Goal: Answer question/provide support

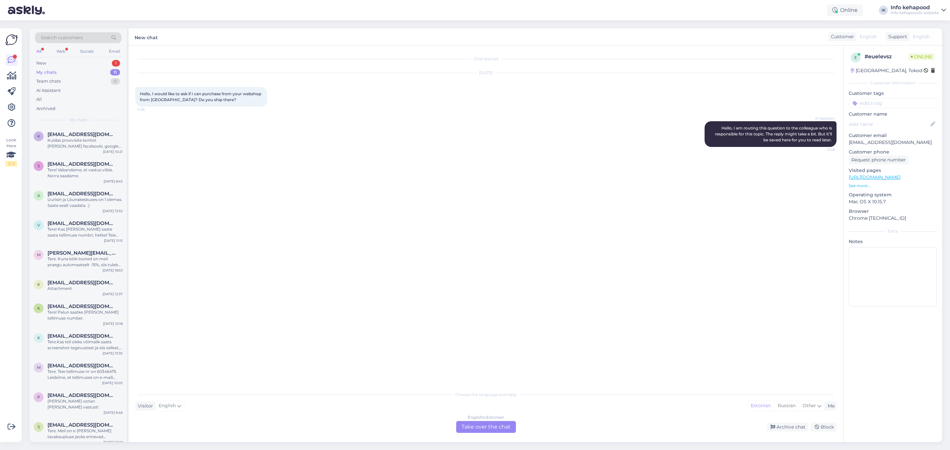
click at [490, 428] on div "English to Estonian Take over the chat" at bounding box center [486, 427] width 60 height 12
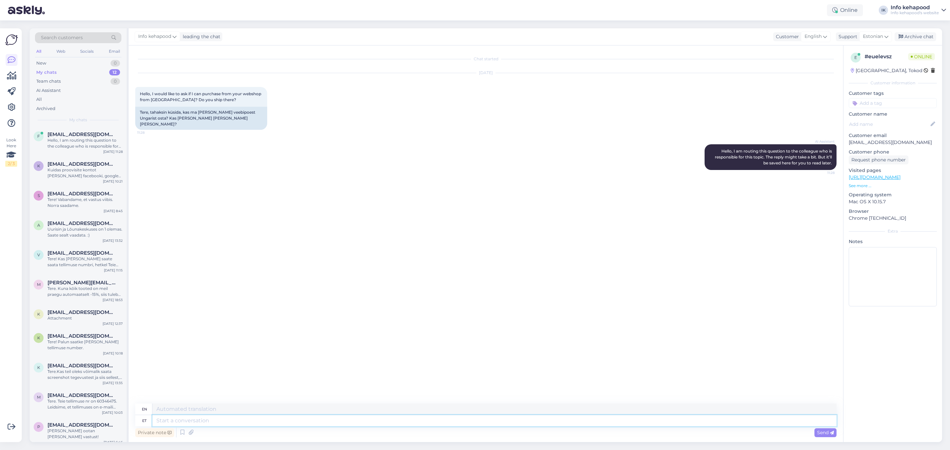
click at [353, 420] on textarea at bounding box center [494, 421] width 684 height 11
type textarea "Tere!"
type textarea "Hello"
type textarea "Tere!"
type textarea "Hello!"
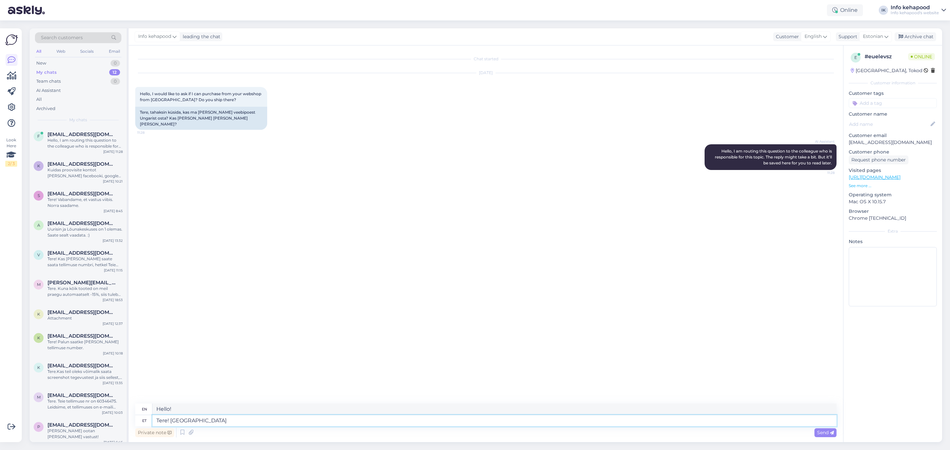
type textarea "Tere! Saa"
type textarea "Hello! Get"
type textarea "Tere! [GEOGRAPHIC_DATA]"
type textarea "Hello! We are sending"
type textarea "Tere! Saadame Ungarisse"
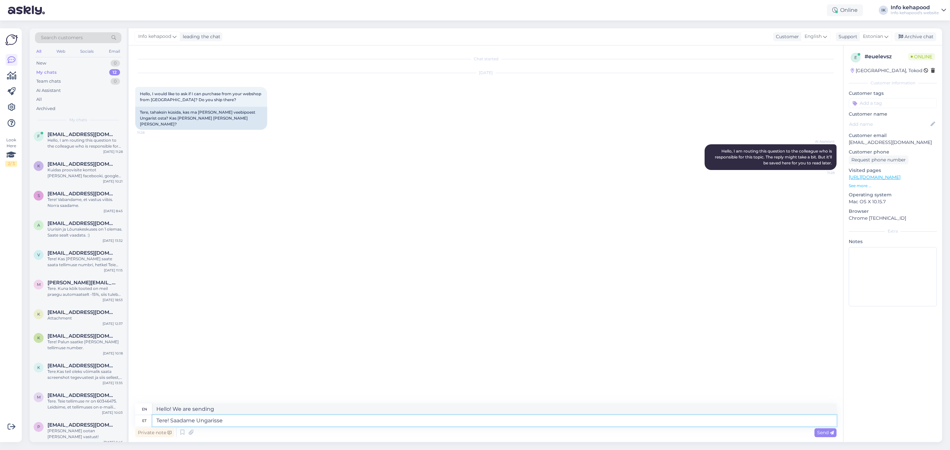
type textarea "Hello! We ship to [GEOGRAPHIC_DATA]"
type textarea "Tere! Saadame Ungarisse."
type textarea "Hello! We ship to [GEOGRAPHIC_DATA]."
type textarea "Tere! Saadame Ungarisse."
paste textarea
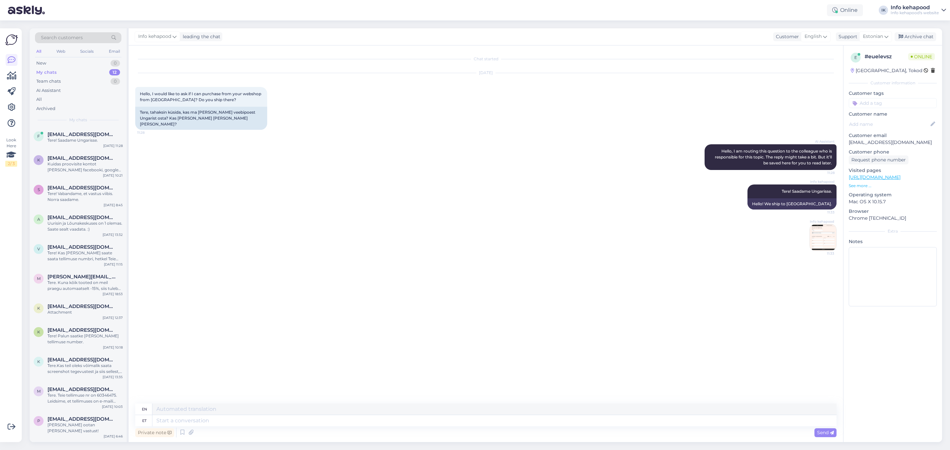
click at [832, 241] on img at bounding box center [823, 238] width 26 height 26
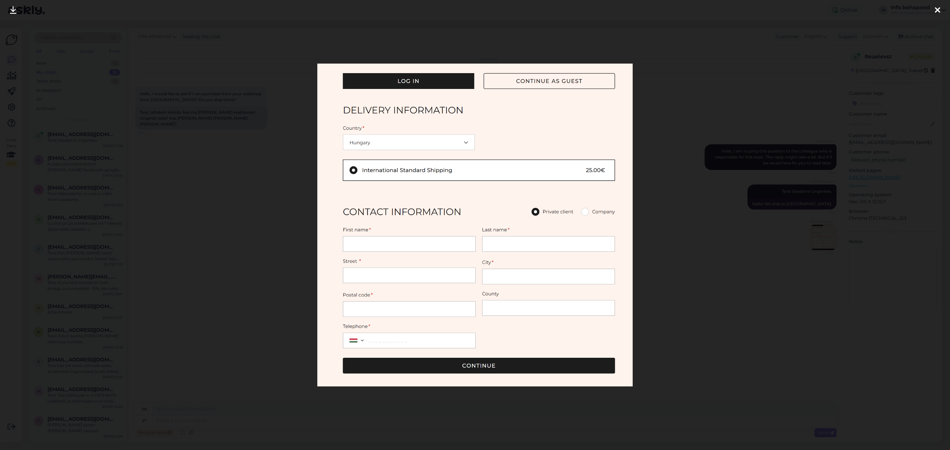
click at [705, 236] on div at bounding box center [475, 225] width 950 height 450
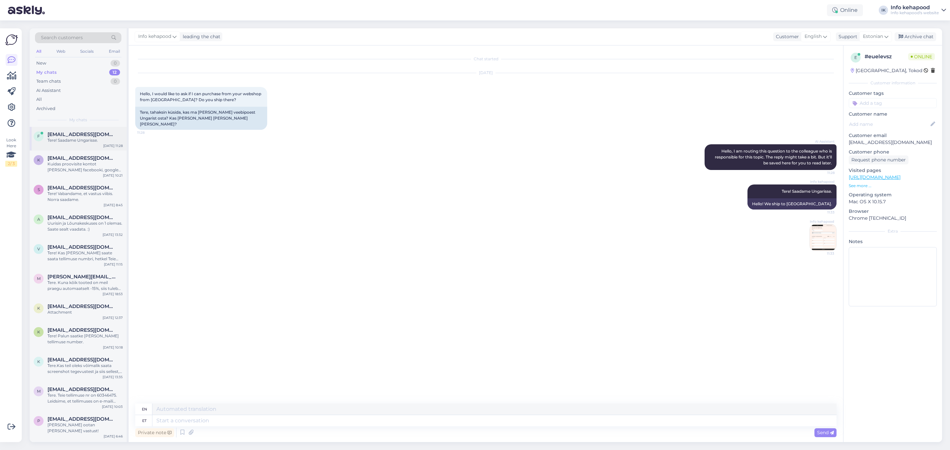
click at [84, 139] on div "Tere! Saadame Ungarisse." at bounding box center [84, 141] width 75 height 6
click at [91, 157] on span "[EMAIL_ADDRESS][DOMAIN_NAME]" at bounding box center [81, 158] width 69 height 6
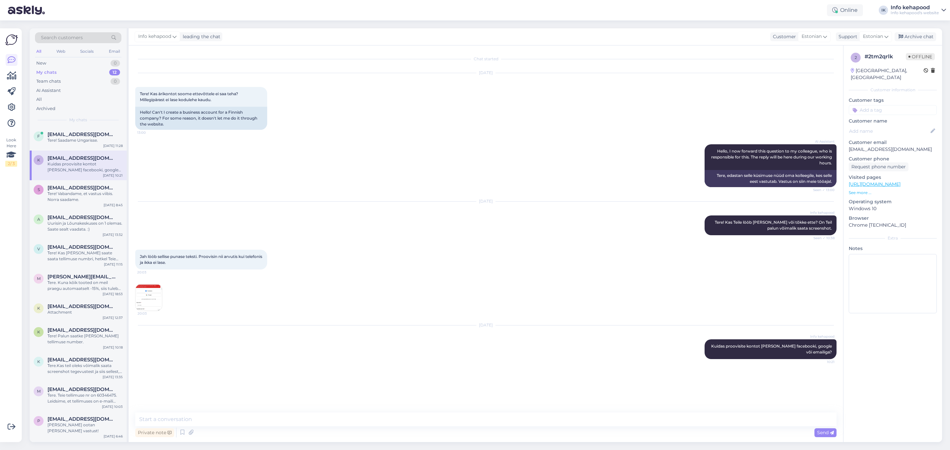
click at [55, 69] on div "My chats" at bounding box center [46, 72] width 20 height 7
click at [97, 226] on div "Uurisin ja Lõunakeskuses on 1 olemas. Saate sealt vaadata. :)" at bounding box center [84, 227] width 75 height 12
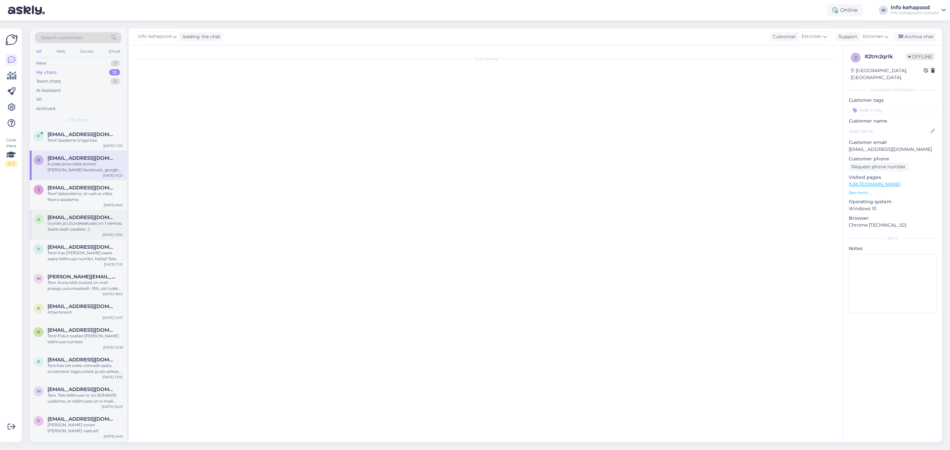
scroll to position [169, 0]
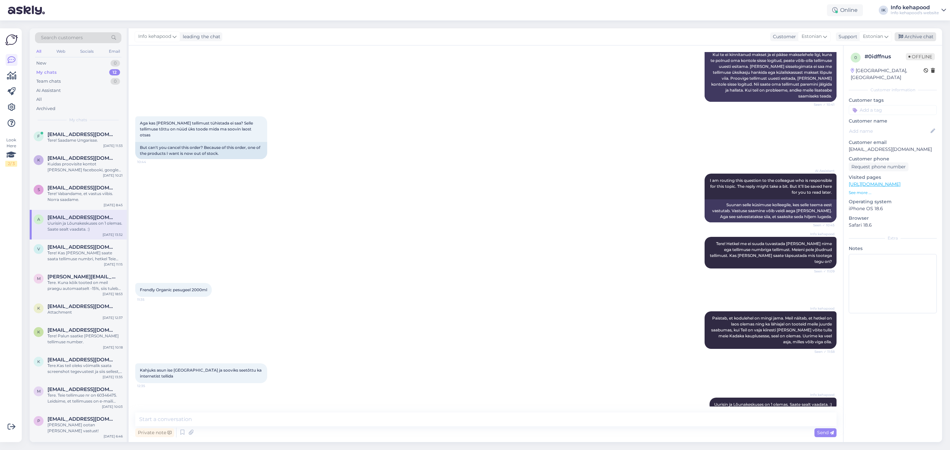
click at [903, 34] on div "Archive chat" at bounding box center [915, 36] width 42 height 9
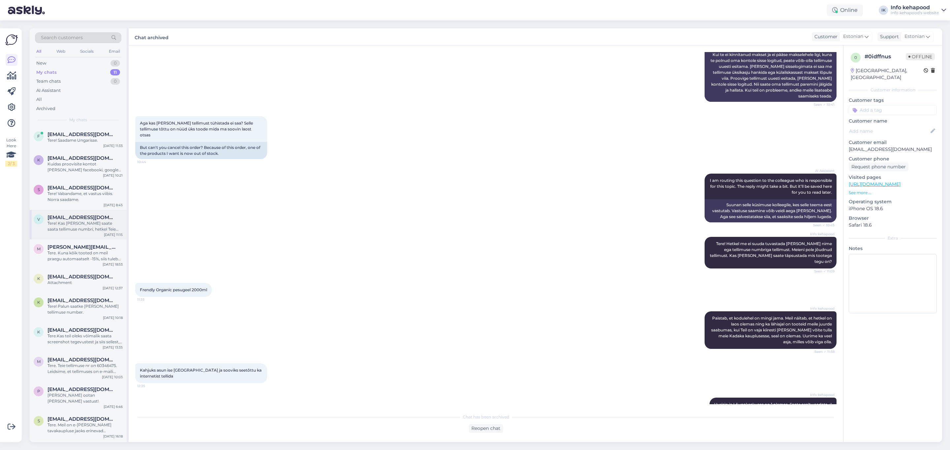
click at [75, 229] on div "Tere! Kas [PERSON_NAME] saate saata tellimuse numbri, hetkel Teie nimega ma tel…" at bounding box center [84, 227] width 75 height 12
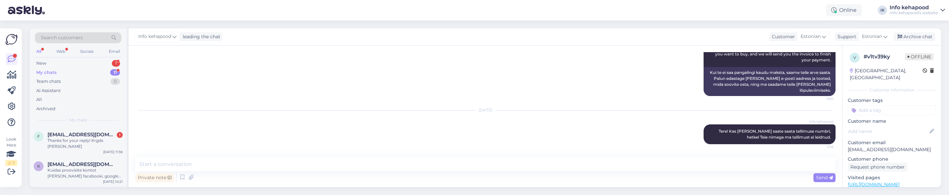
scroll to position [115, 0]
click at [93, 153] on div "f [EMAIL_ADDRESS][DOMAIN_NAME] 1 Thanks for your reply! Krgds [PERSON_NAME] [DA…" at bounding box center [78, 142] width 97 height 30
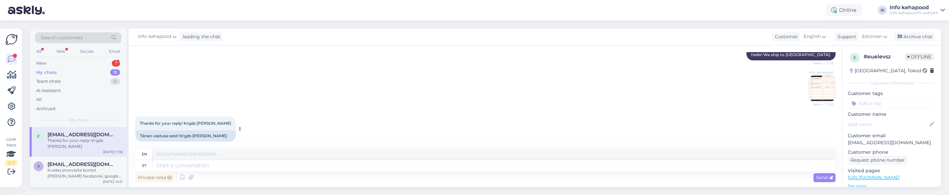
click at [222, 118] on div "Thanks for your reply! Krgds [PERSON_NAME] 11:36" at bounding box center [185, 123] width 101 height 14
click at [238, 126] on button at bounding box center [240, 129] width 4 height 6
click at [910, 36] on div "Archive chat" at bounding box center [914, 36] width 42 height 9
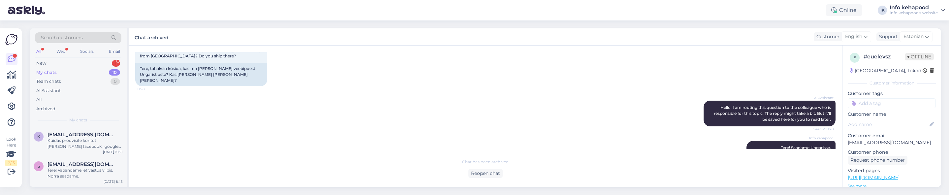
scroll to position [93, 0]
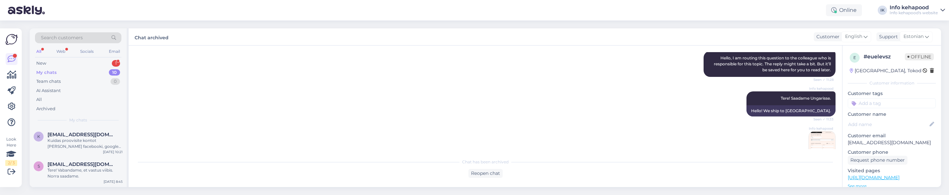
click at [821, 131] on img at bounding box center [822, 144] width 26 height 26
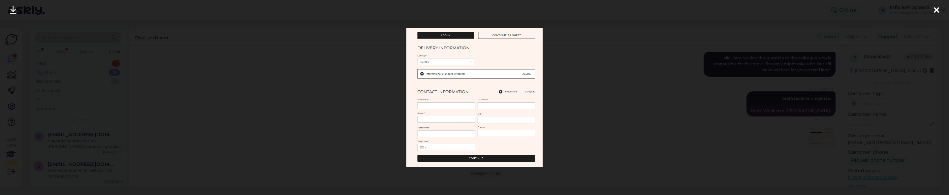
click at [932, 8] on div at bounding box center [936, 10] width 13 height 21
